Goal: Information Seeking & Learning: Learn about a topic

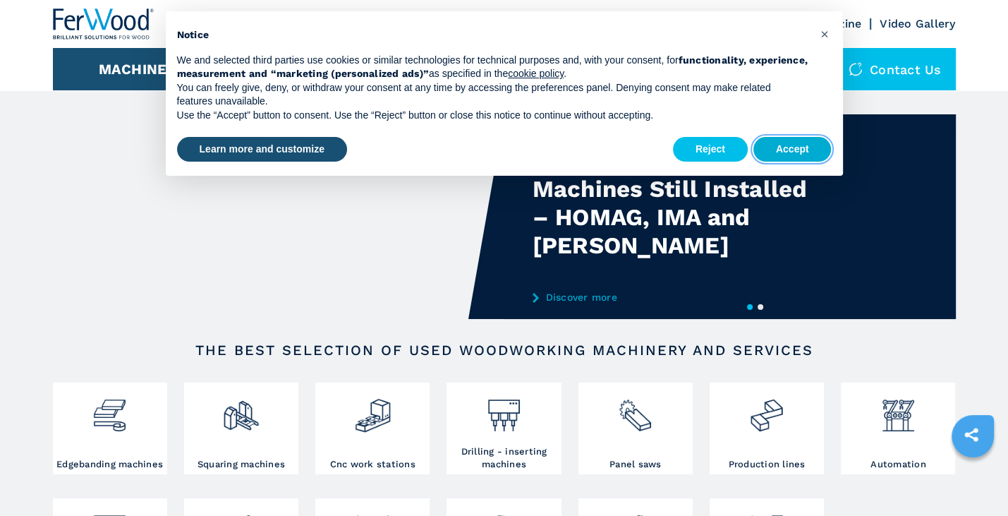
click at [782, 144] on button "Accept" at bounding box center [793, 149] width 78 height 25
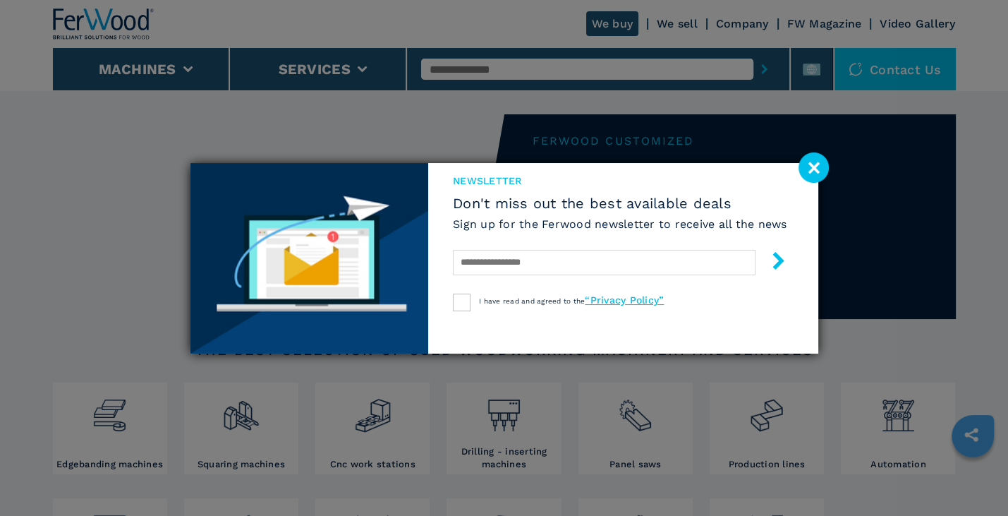
click at [811, 166] on image at bounding box center [814, 167] width 30 height 30
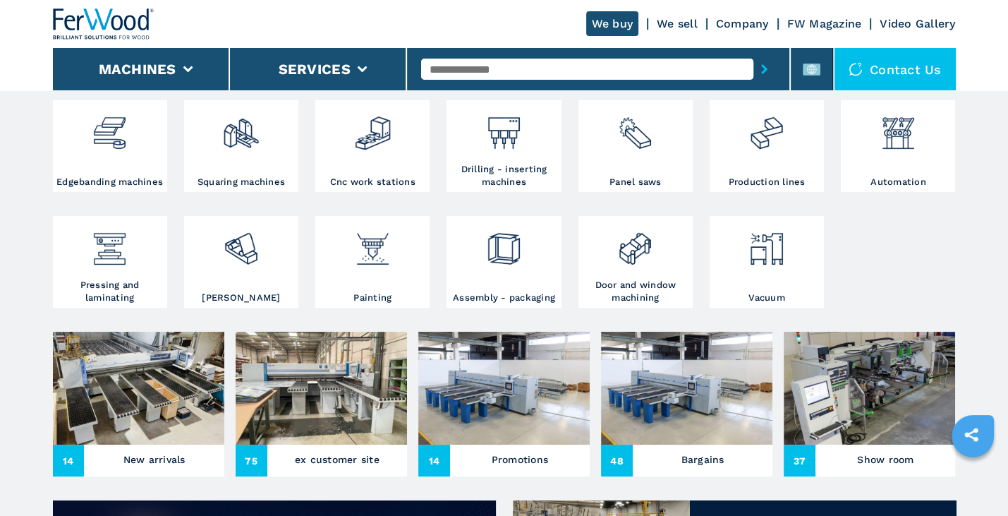
scroll to position [212, 0]
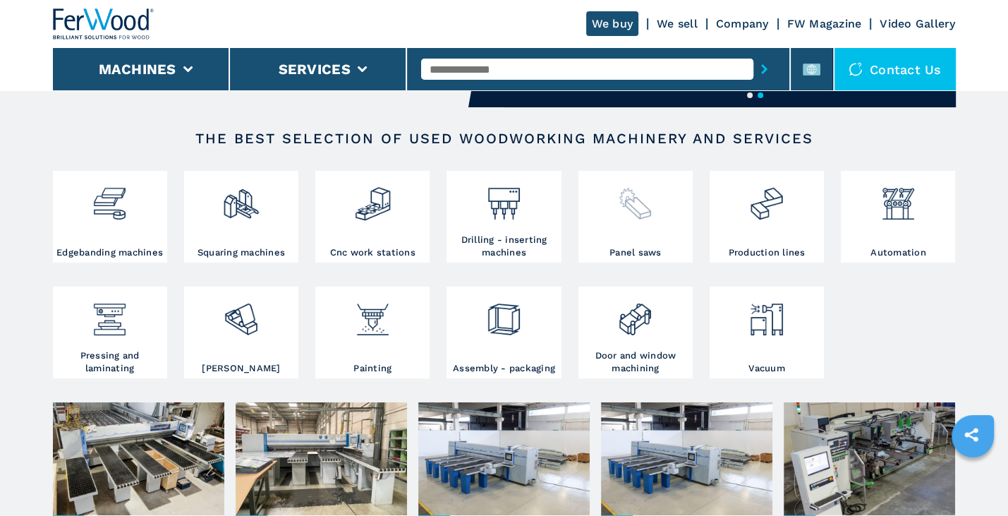
click at [633, 207] on img at bounding box center [635, 198] width 37 height 48
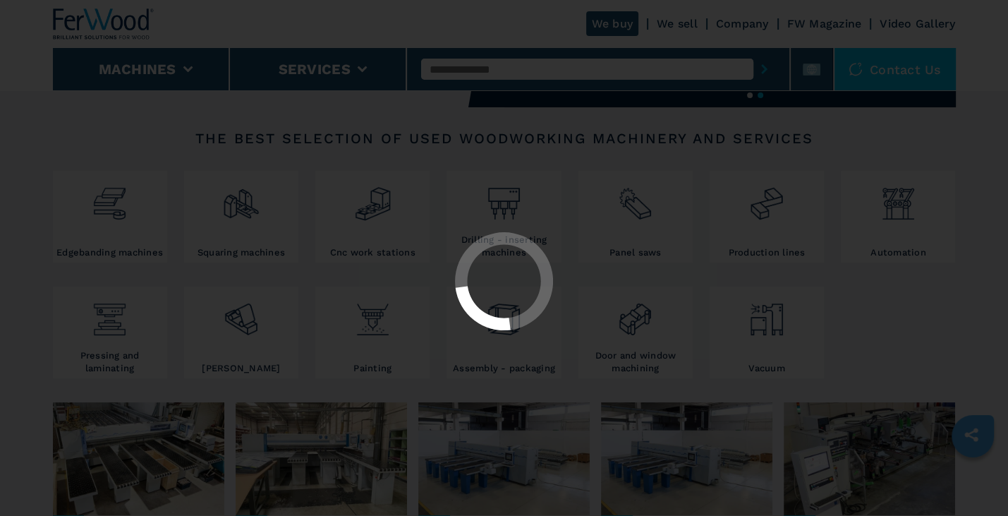
select select "**********"
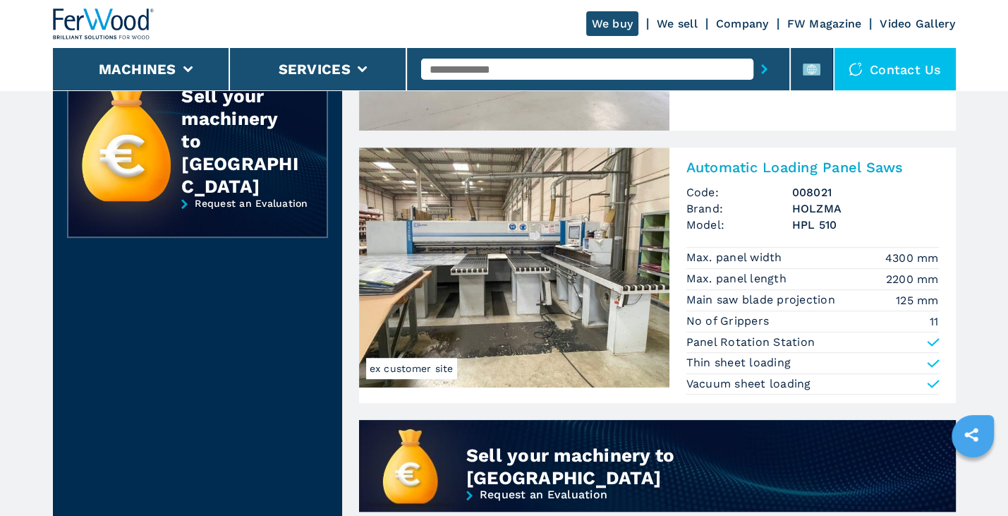
scroll to position [564, 0]
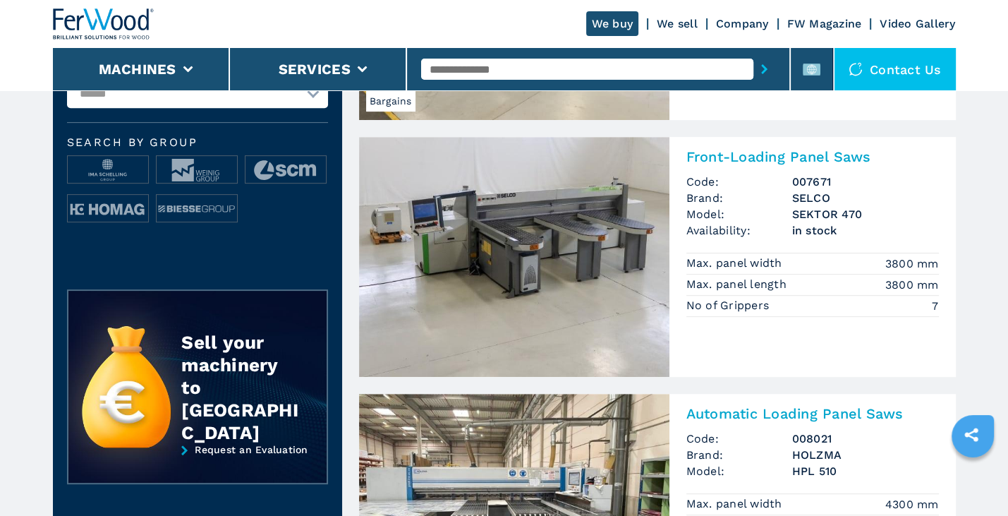
click at [573, 61] on input "text" at bounding box center [587, 69] width 332 height 21
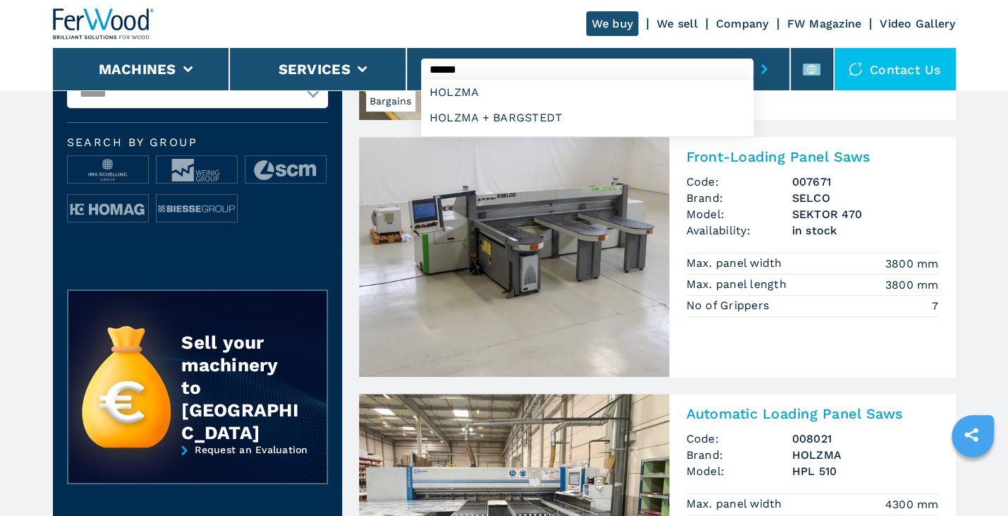
type input "******"
click at [754, 53] on button "submit-button" at bounding box center [765, 69] width 22 height 32
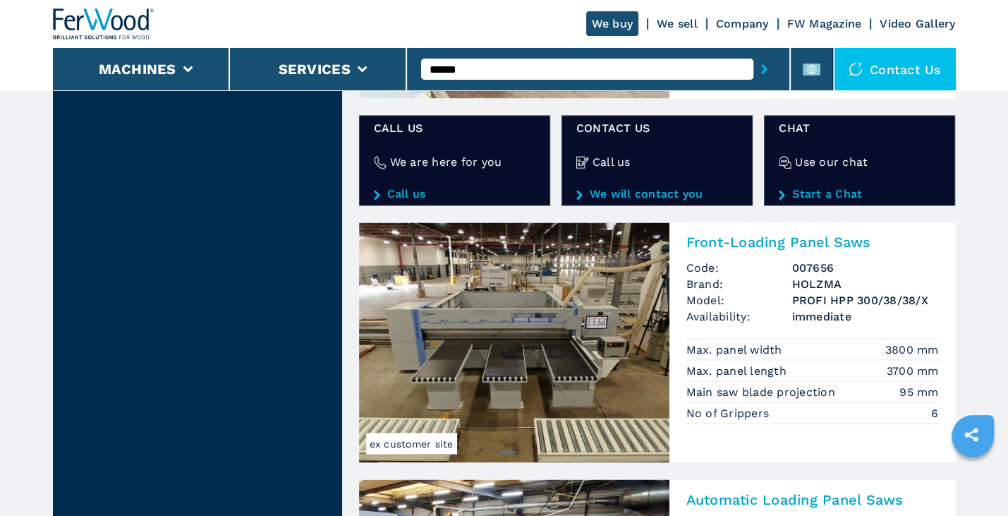
scroll to position [2328, 0]
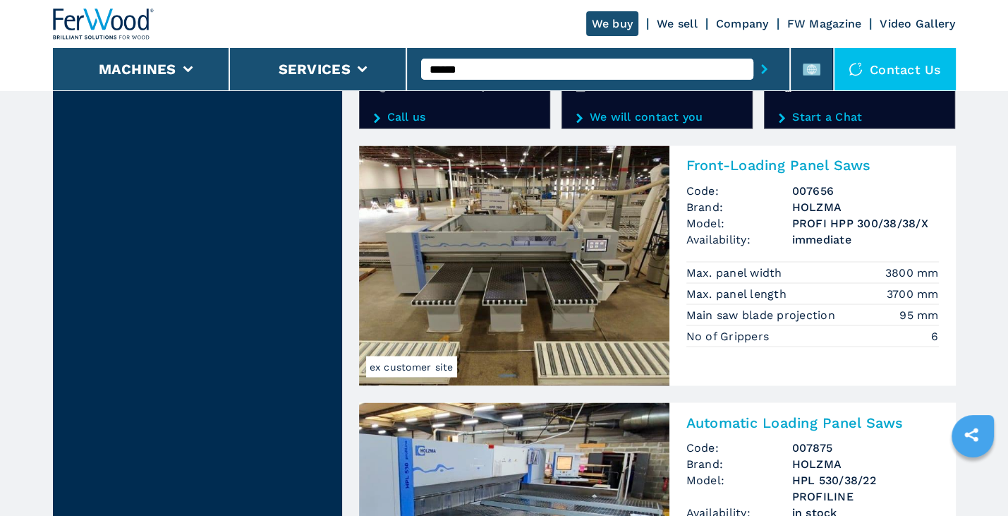
click at [646, 297] on img at bounding box center [514, 265] width 310 height 240
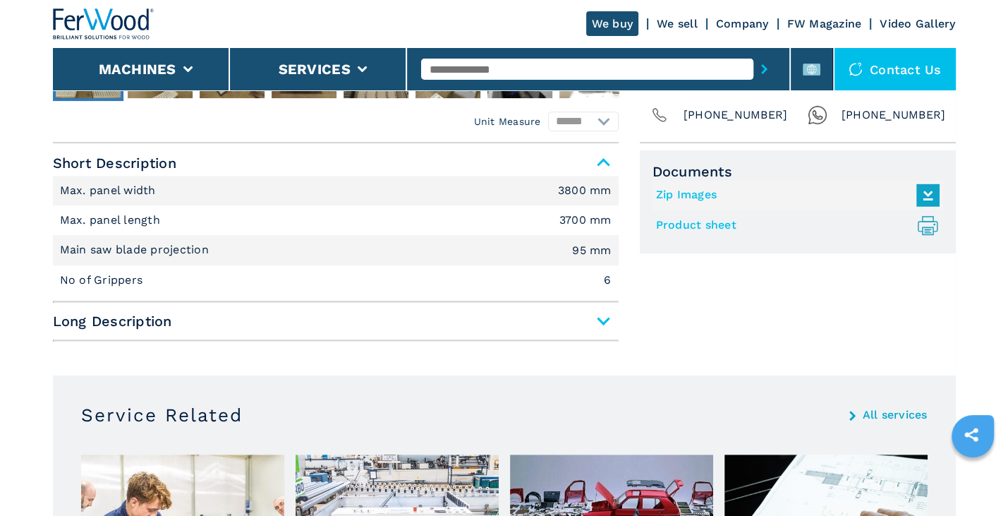
scroll to position [423, 0]
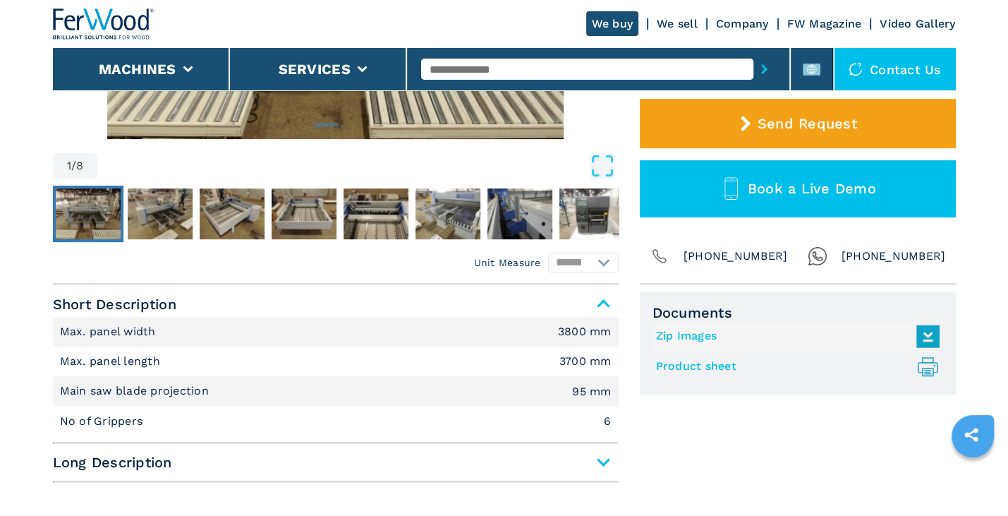
click at [262, 459] on span "Long Description" at bounding box center [336, 461] width 566 height 25
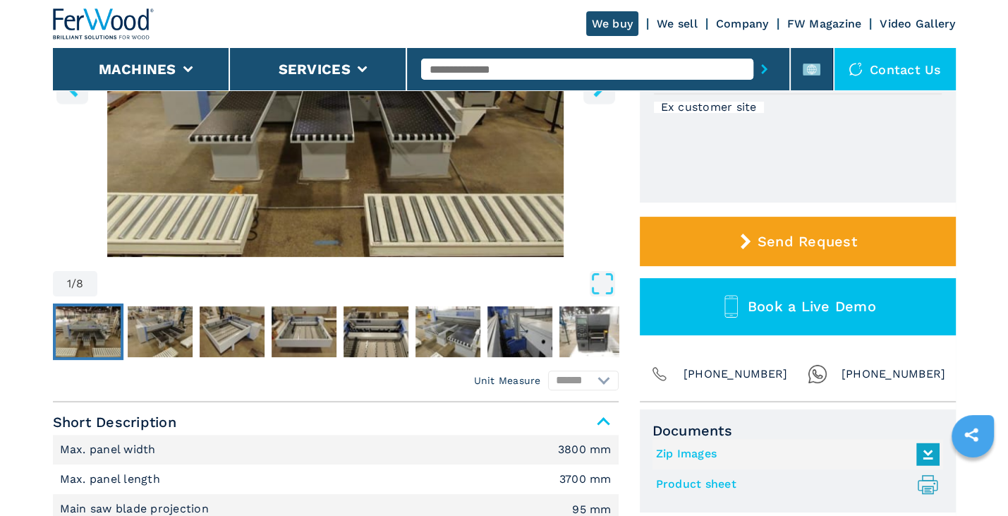
scroll to position [282, 0]
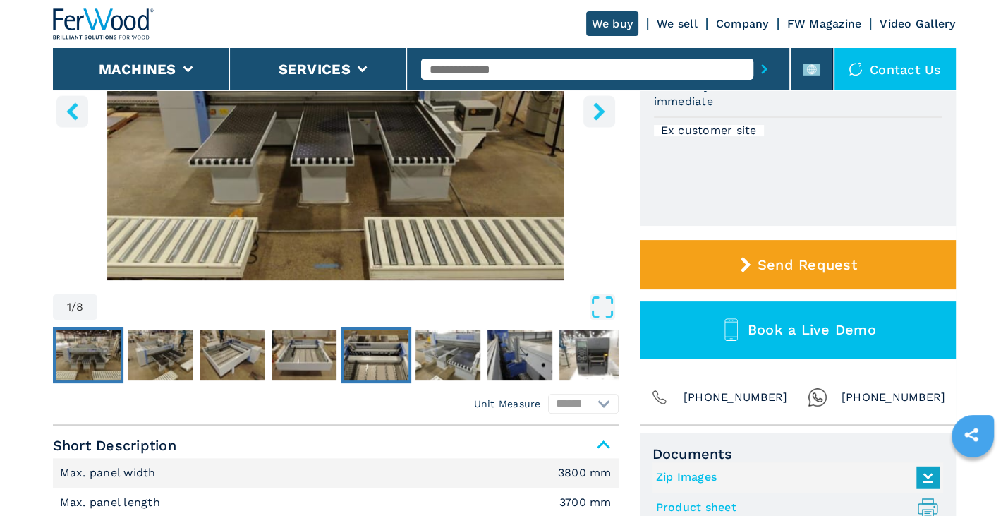
click at [384, 346] on img "Go to Slide 5" at bounding box center [376, 354] width 65 height 51
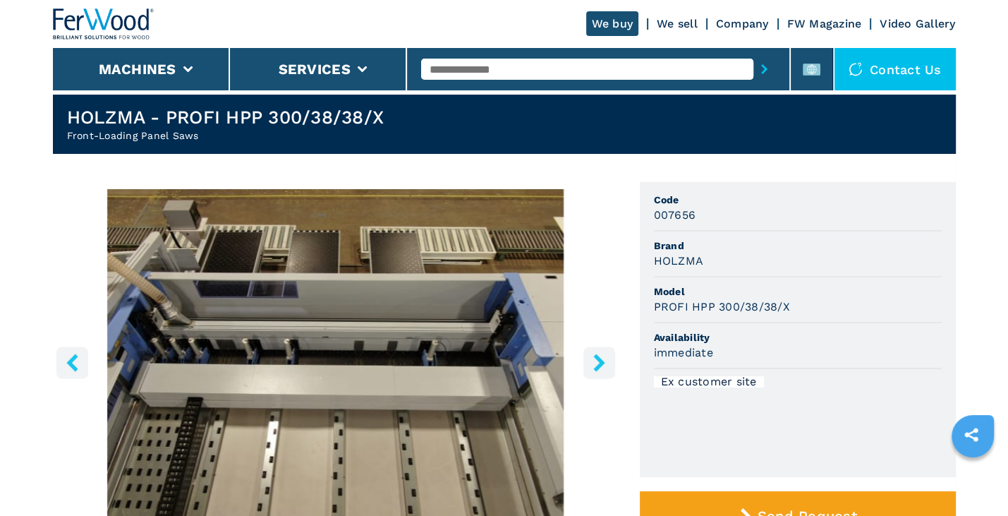
scroll to position [0, 0]
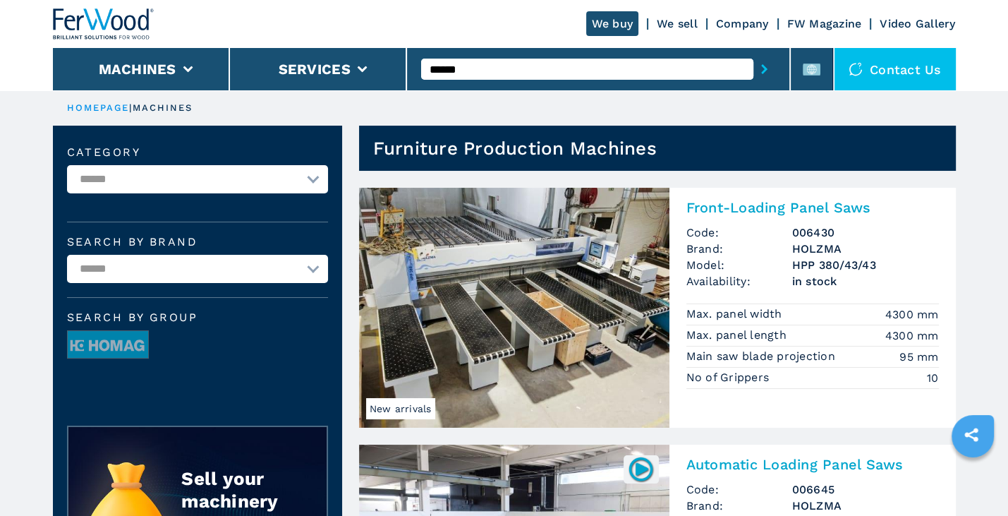
click at [722, 206] on h2 "Front-Loading Panel Saws" at bounding box center [812, 207] width 253 height 17
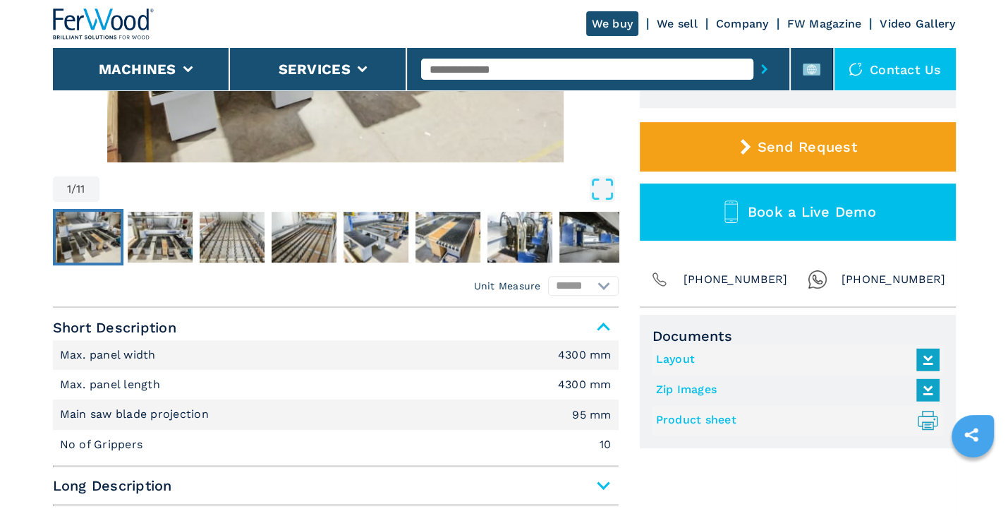
scroll to position [494, 0]
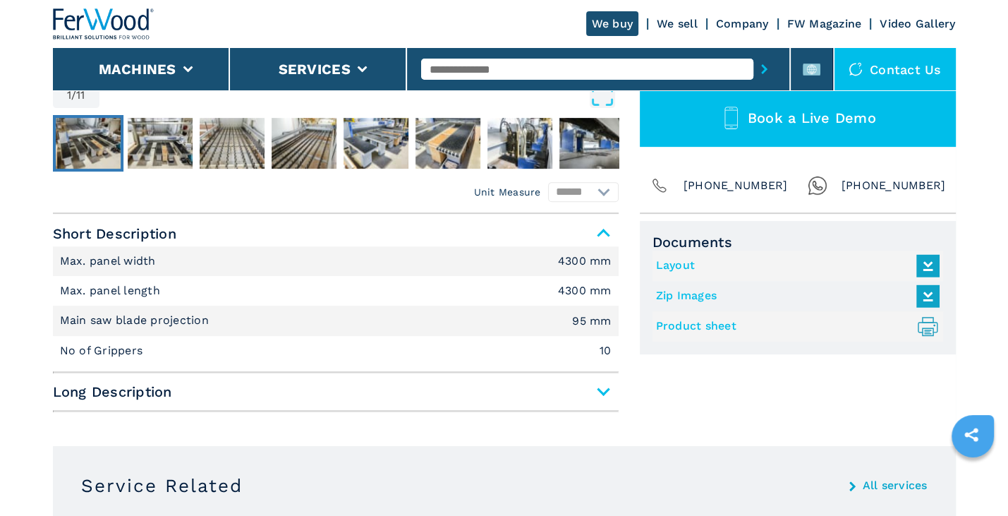
click at [368, 392] on span "Long Description" at bounding box center [336, 391] width 566 height 25
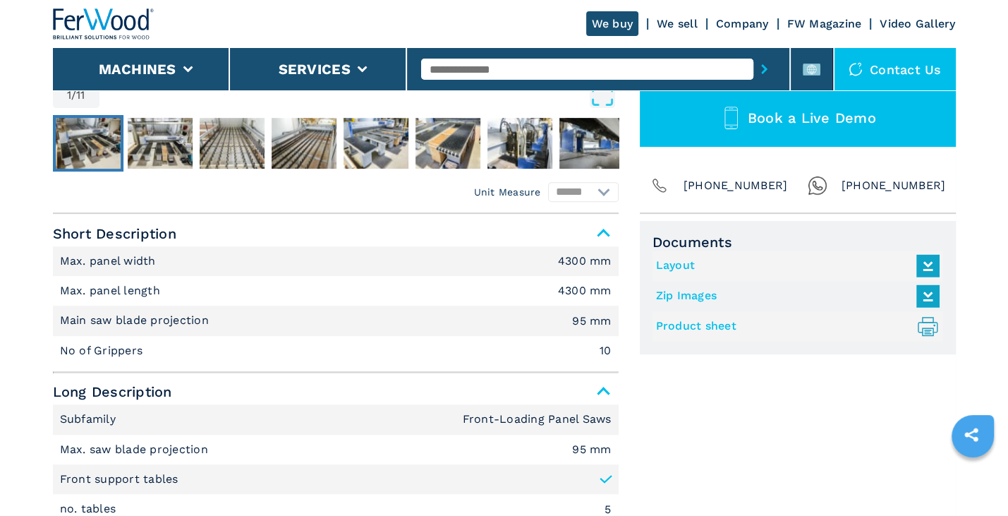
scroll to position [423, 0]
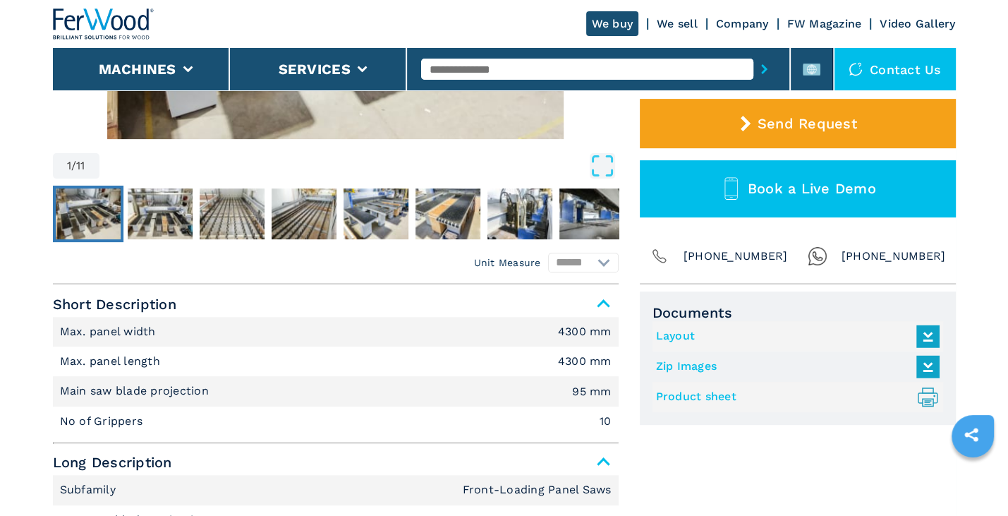
click at [693, 393] on link "Product sheet .prefix__st0{stroke-linecap:round;stroke-linejoin:round}.prefix__…" at bounding box center [794, 396] width 277 height 23
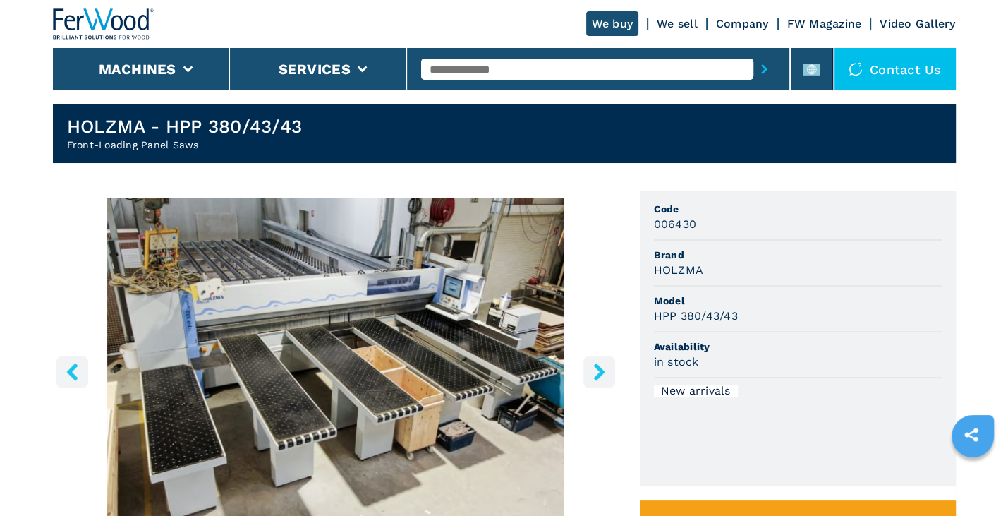
scroll to position [0, 0]
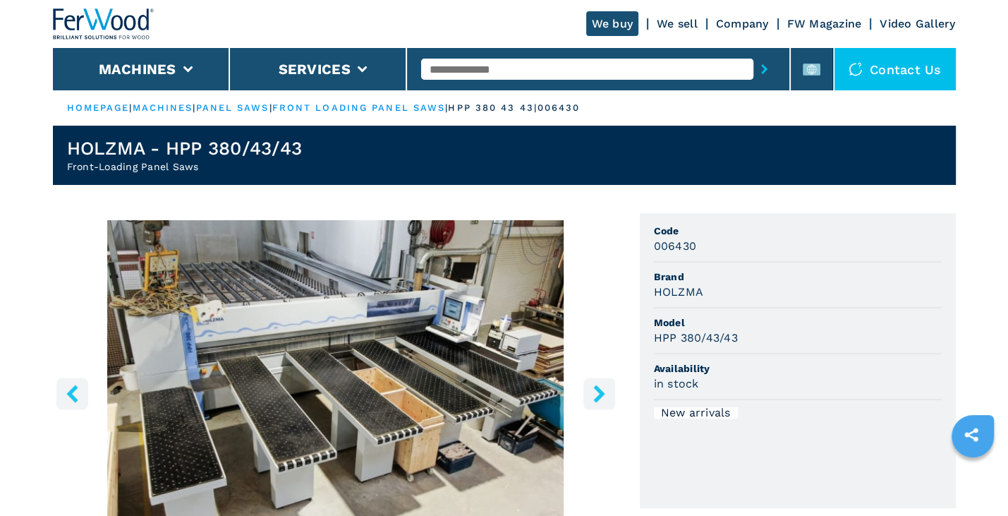
click at [485, 70] on input "text" at bounding box center [587, 69] width 332 height 21
type input "******"
click at [754, 53] on button "submit-button" at bounding box center [765, 69] width 22 height 32
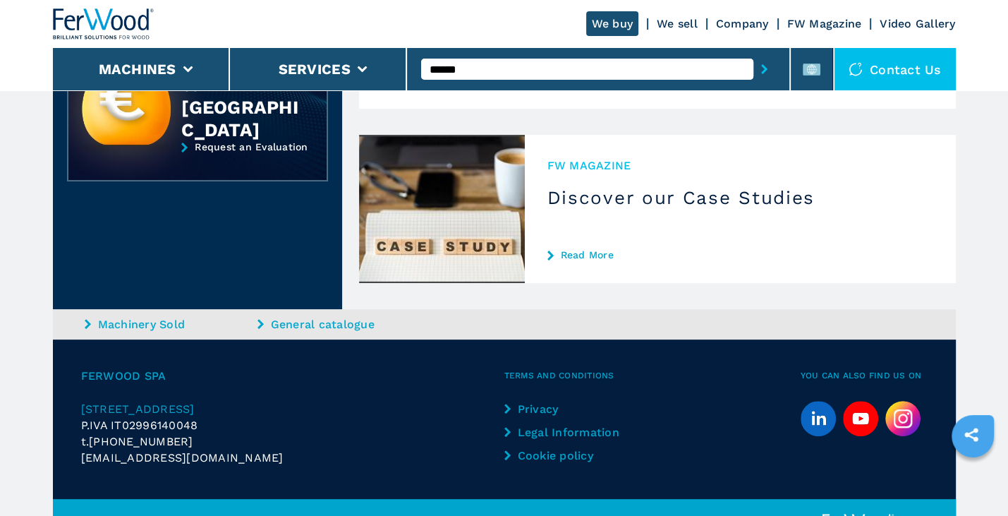
scroll to position [71, 0]
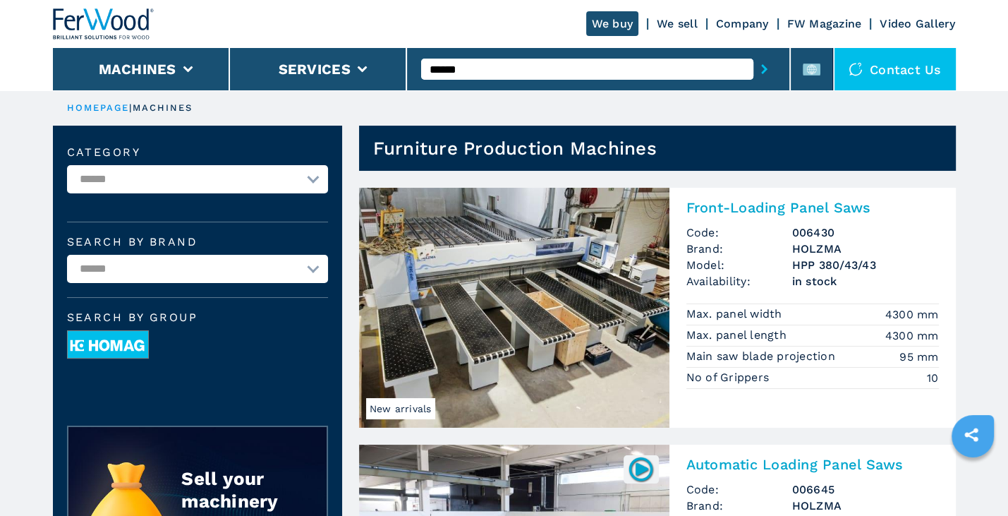
click at [118, 343] on img at bounding box center [108, 345] width 80 height 28
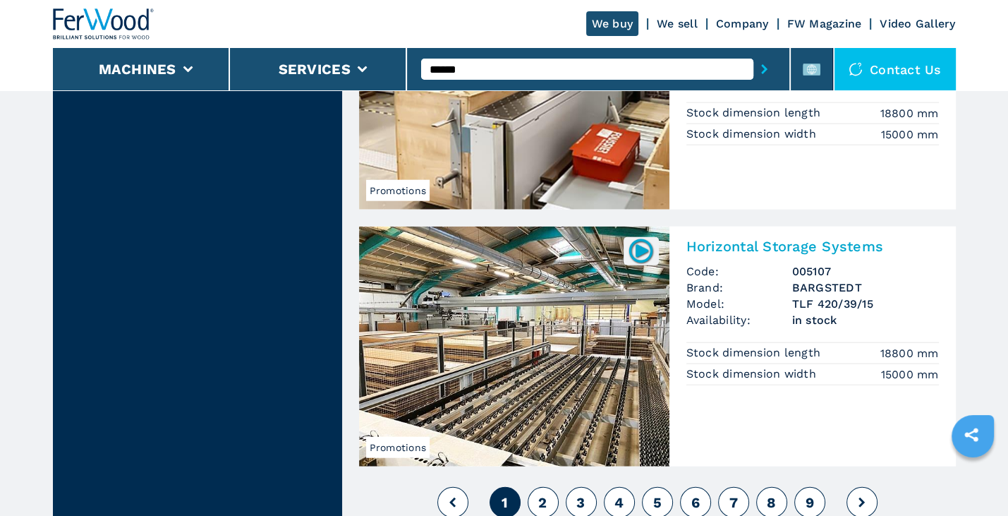
scroll to position [3316, 0]
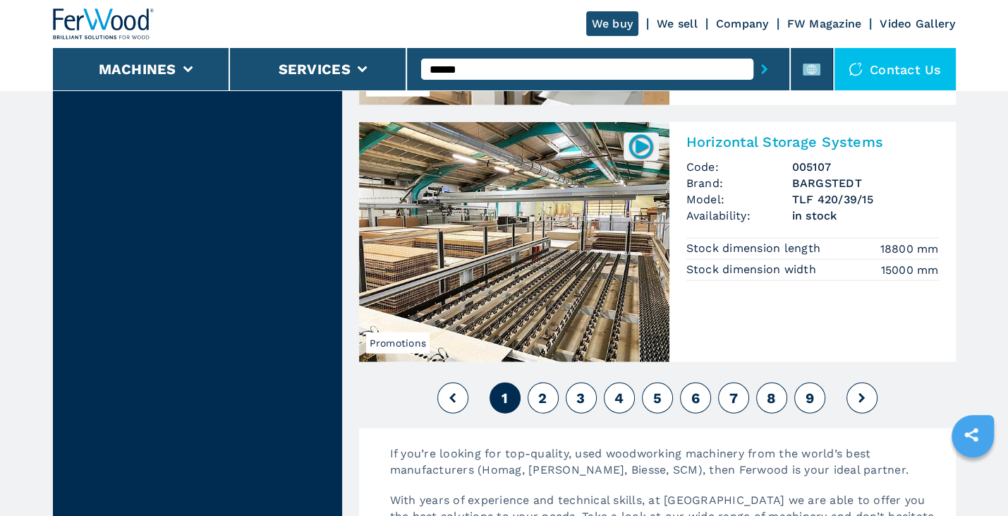
click at [543, 392] on span "2" at bounding box center [542, 397] width 8 height 17
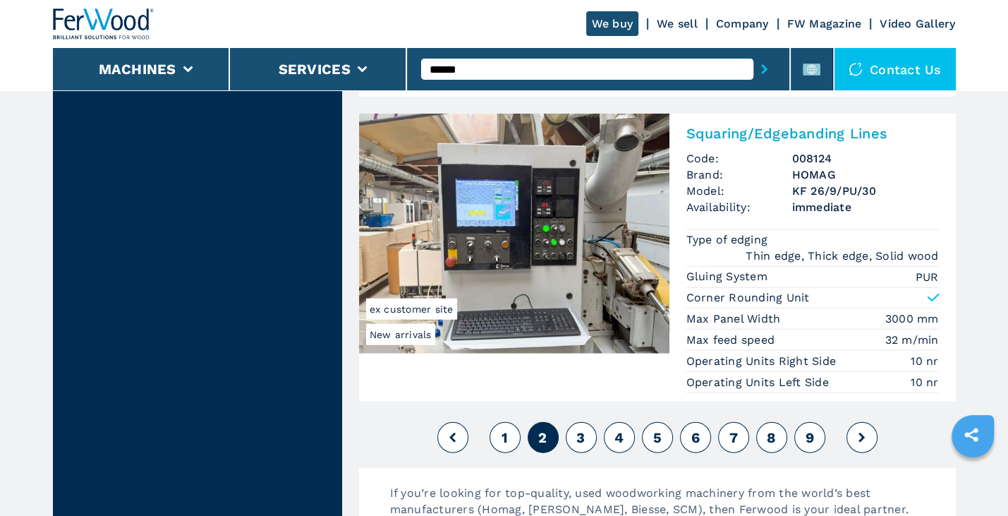
scroll to position [3578, 0]
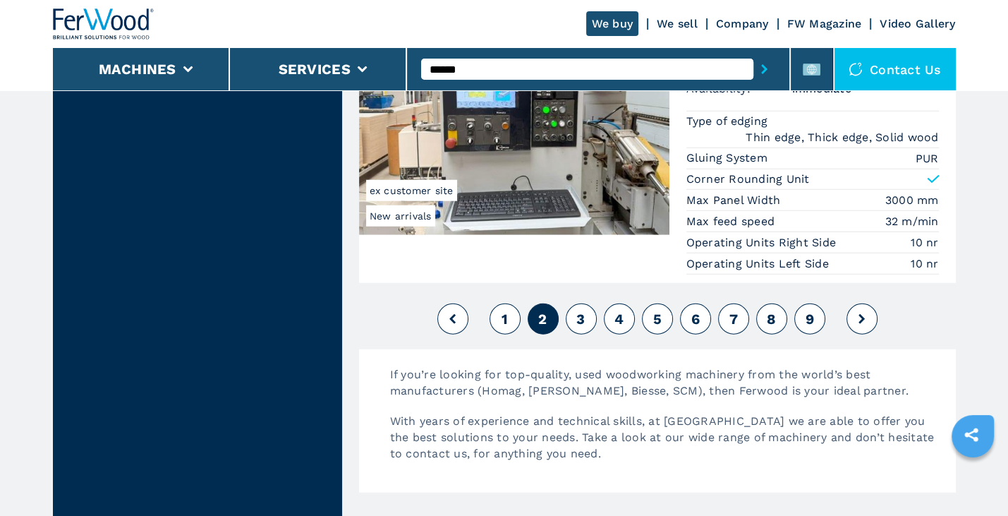
click at [576, 310] on span "3" at bounding box center [580, 318] width 8 height 17
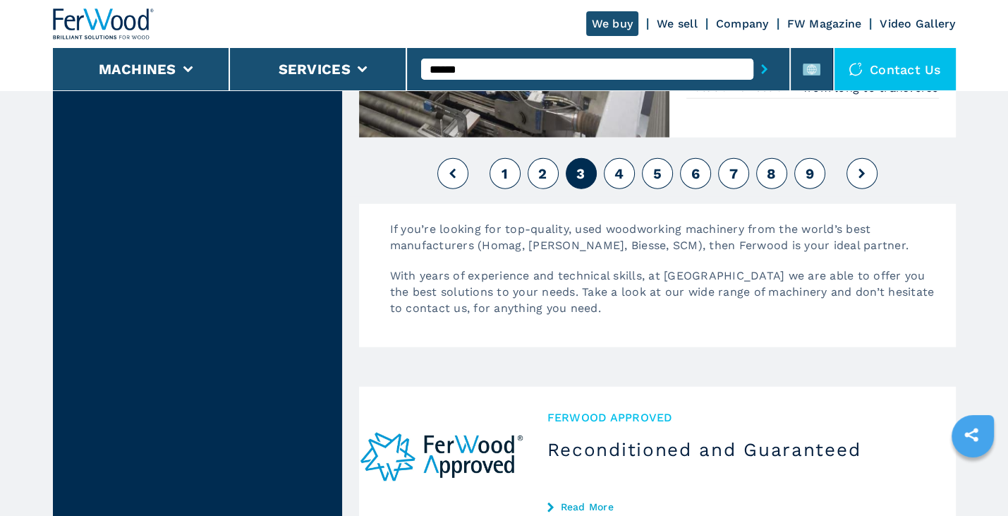
scroll to position [3528, 0]
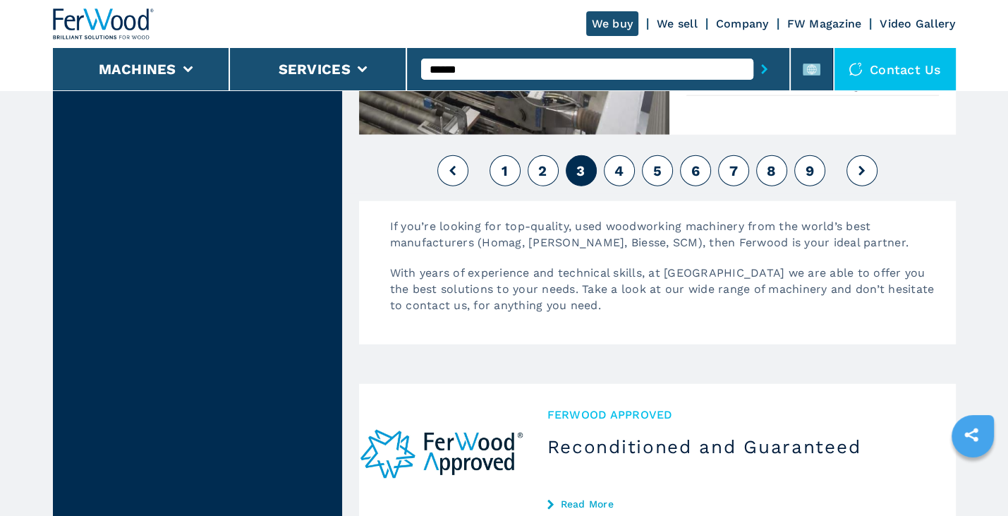
click at [621, 165] on span "4" at bounding box center [619, 170] width 9 height 17
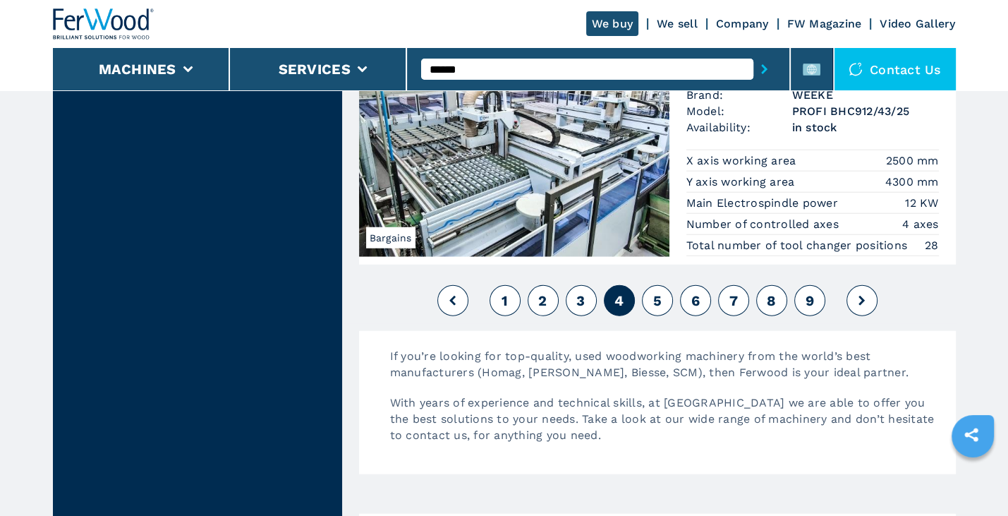
scroll to position [3528, 0]
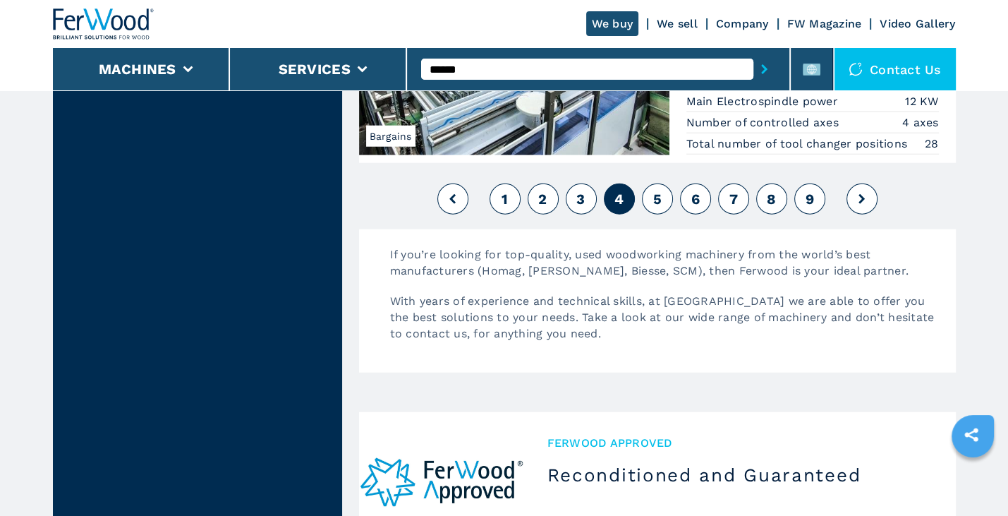
click at [658, 194] on span "5" at bounding box center [657, 198] width 8 height 17
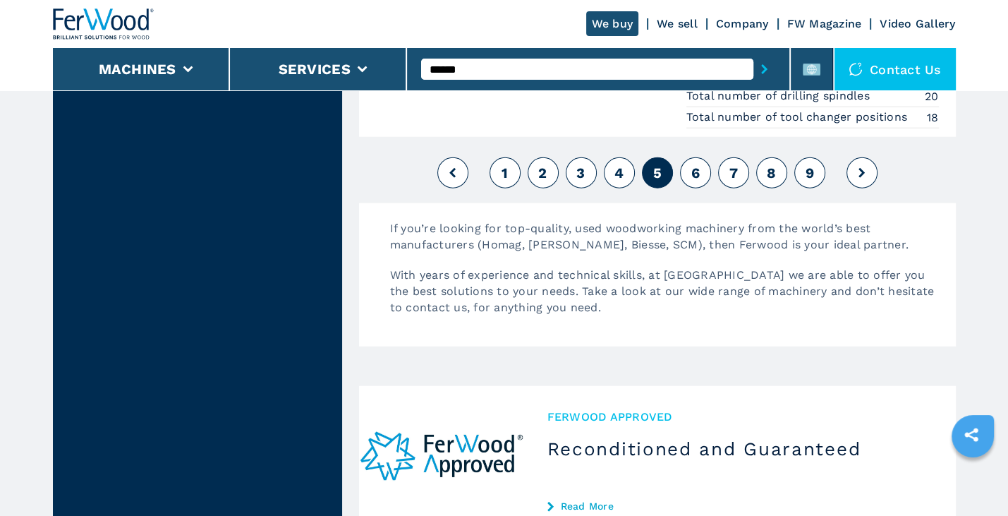
scroll to position [3528, 0]
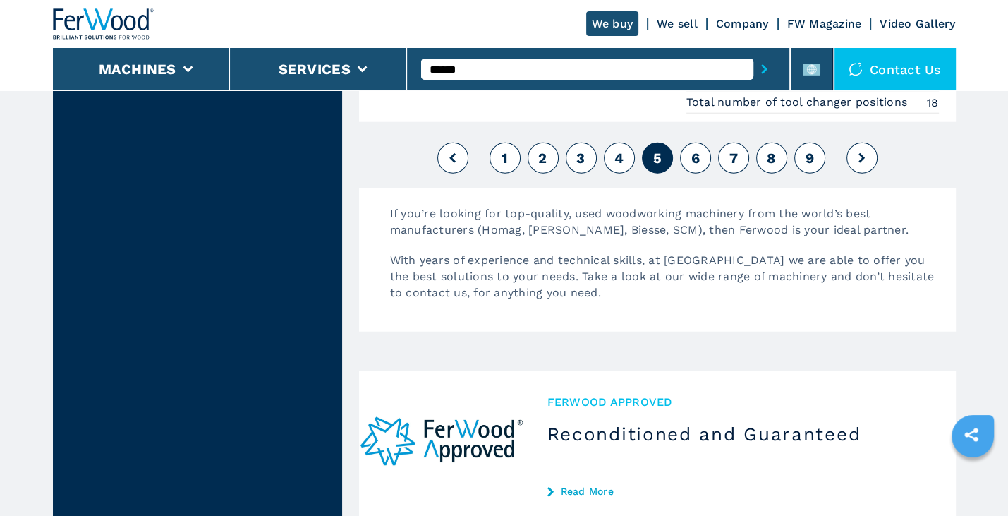
click at [699, 150] on span "6" at bounding box center [695, 158] width 8 height 17
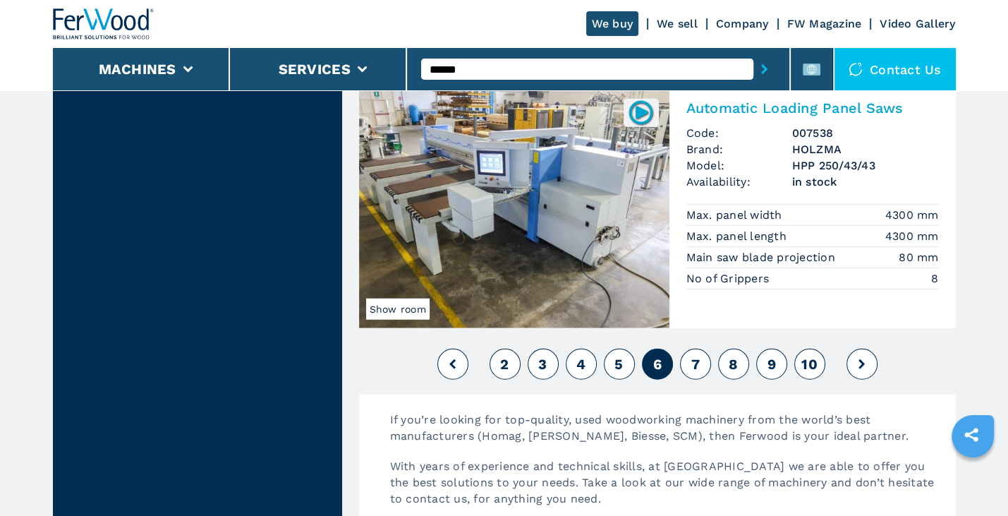
scroll to position [3669, 0]
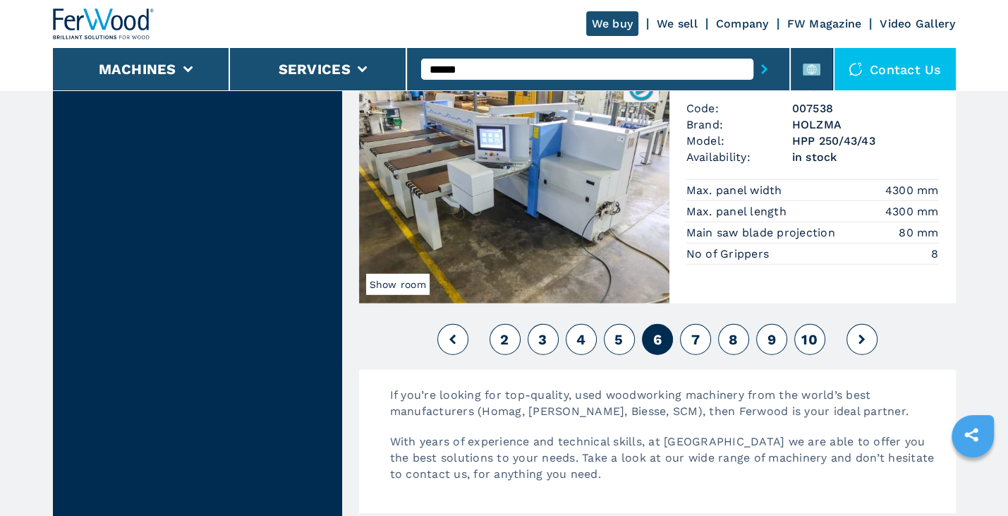
click at [696, 331] on span "7" at bounding box center [695, 339] width 8 height 17
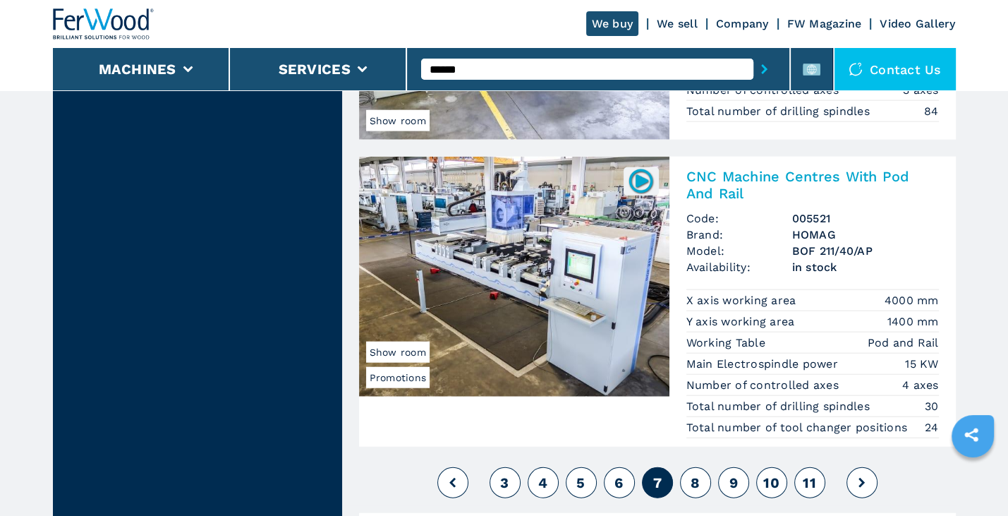
scroll to position [3353, 0]
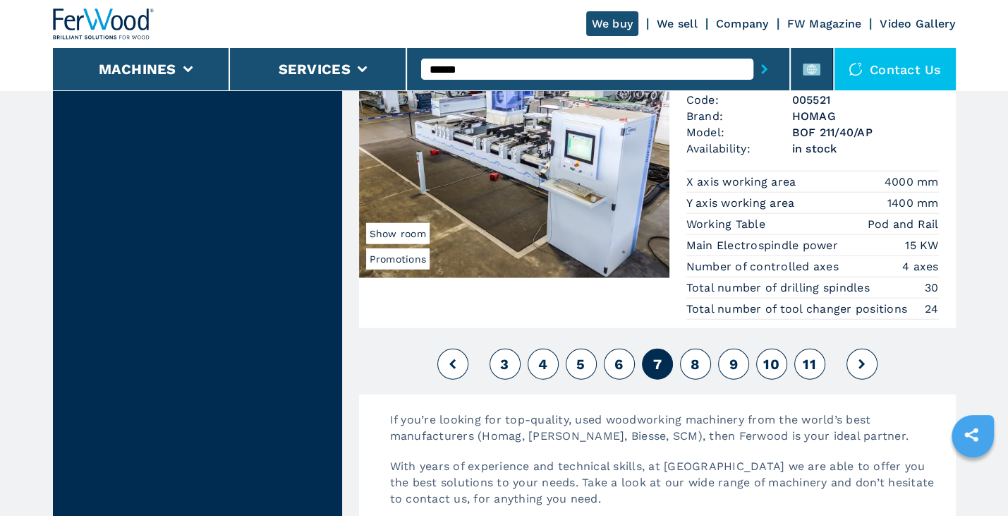
click at [698, 373] on span "8" at bounding box center [695, 364] width 9 height 17
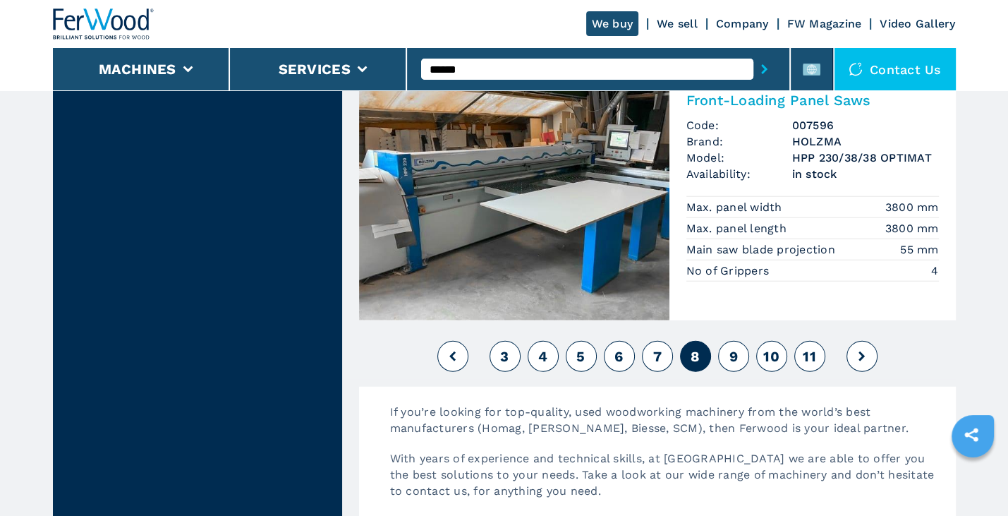
scroll to position [3316, 0]
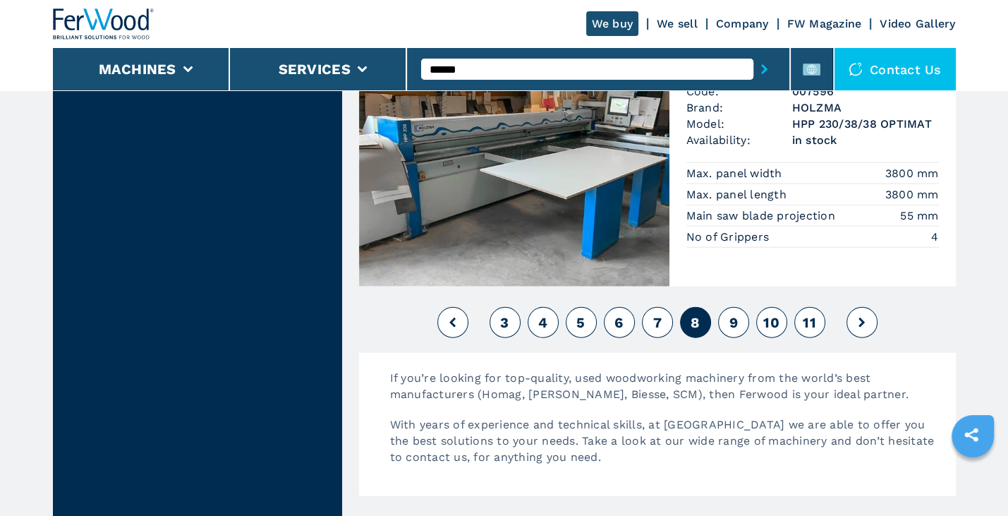
click at [729, 316] on span "9" at bounding box center [733, 322] width 8 height 17
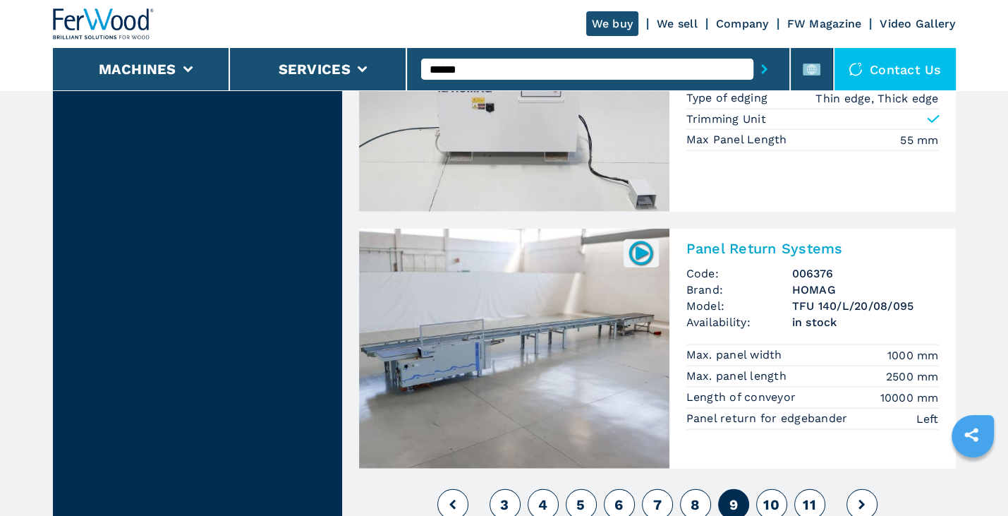
scroll to position [3316, 0]
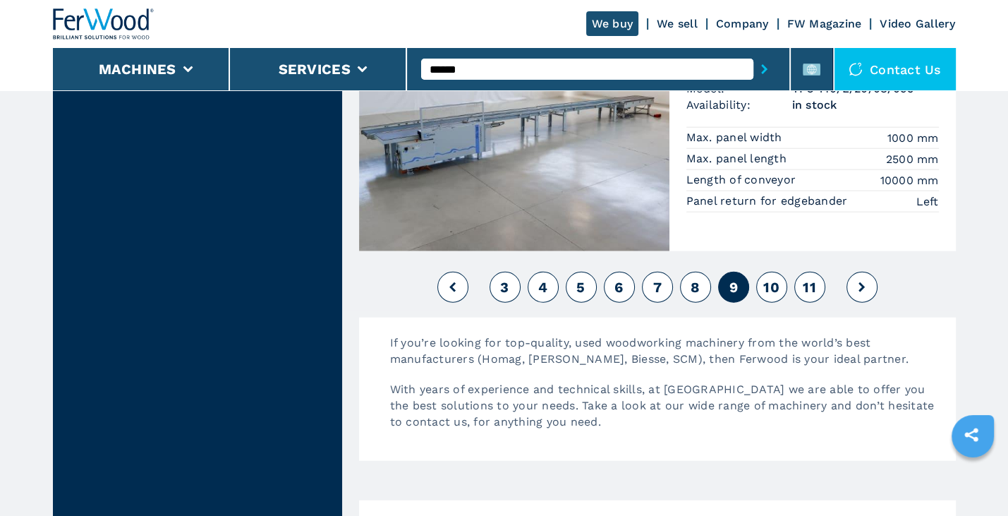
click at [770, 279] on span "10" at bounding box center [771, 287] width 16 height 17
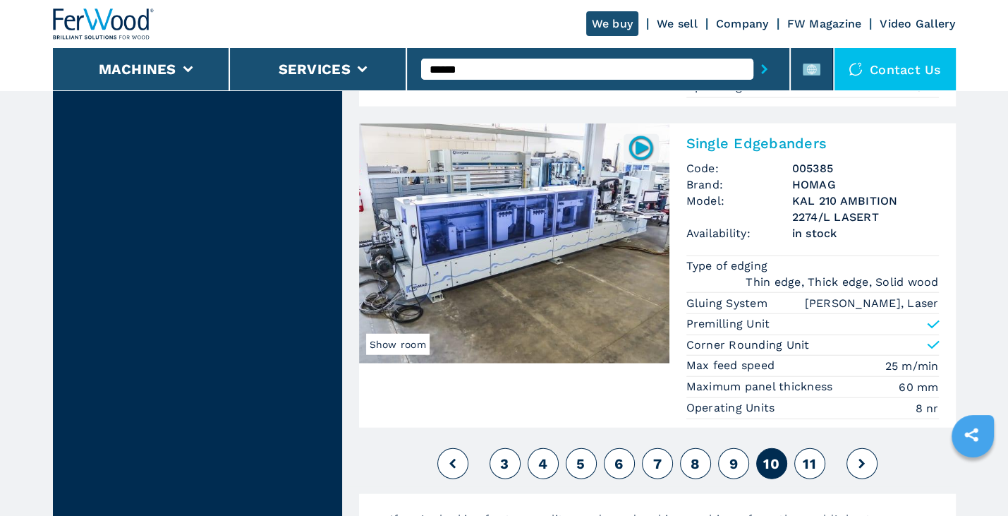
scroll to position [3437, 0]
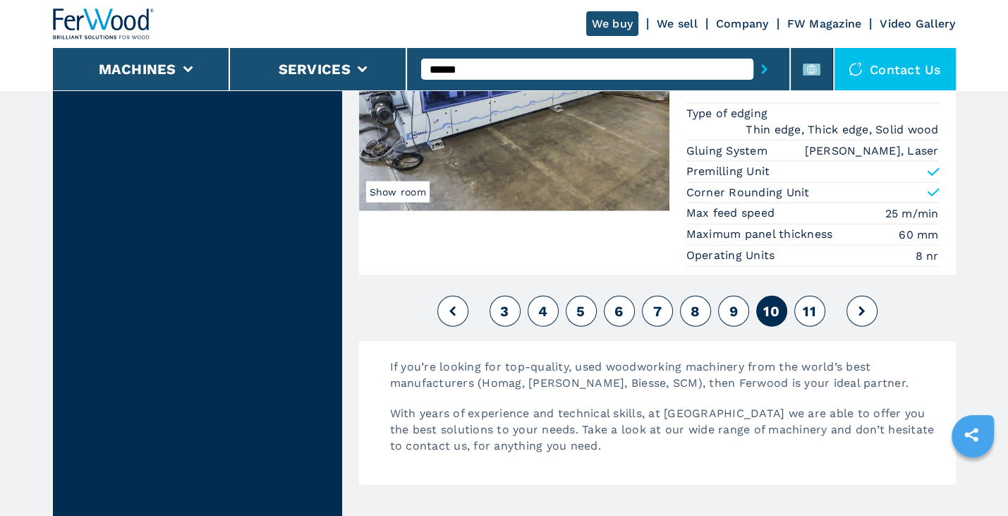
click at [810, 303] on span "11" at bounding box center [809, 311] width 13 height 17
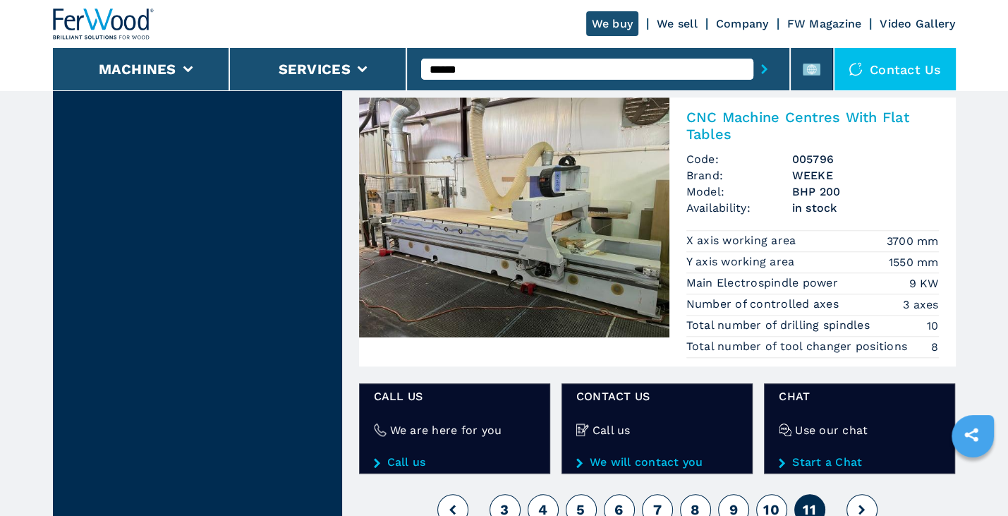
scroll to position [1084, 0]
